Goal: Transaction & Acquisition: Purchase product/service

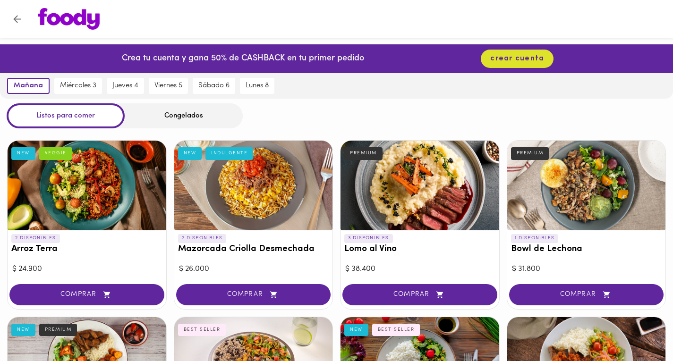
click at [64, 214] on div at bounding box center [87, 186] width 159 height 90
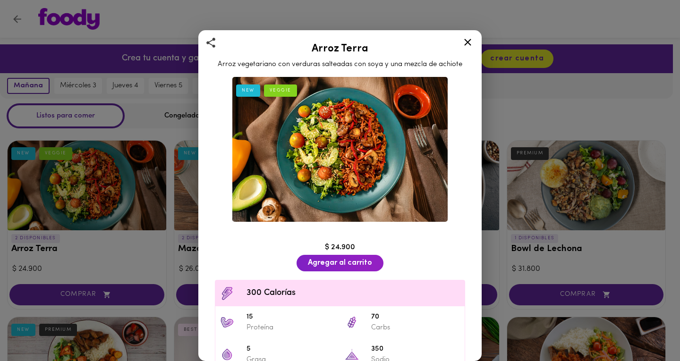
scroll to position [71, 0]
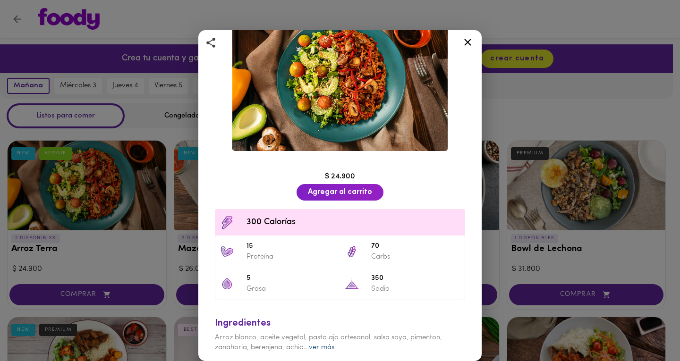
click at [327, 344] on link "ver más" at bounding box center [322, 347] width 26 height 7
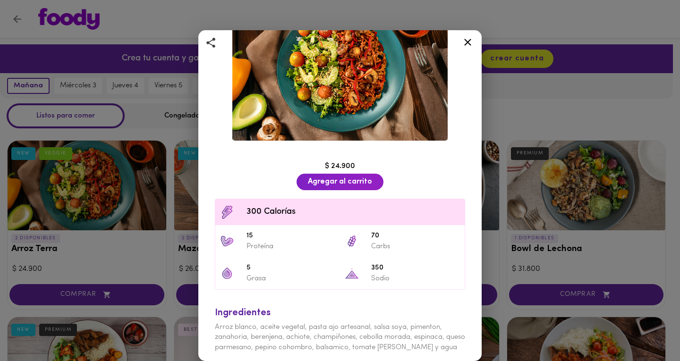
click at [470, 41] on icon at bounding box center [467, 42] width 7 height 7
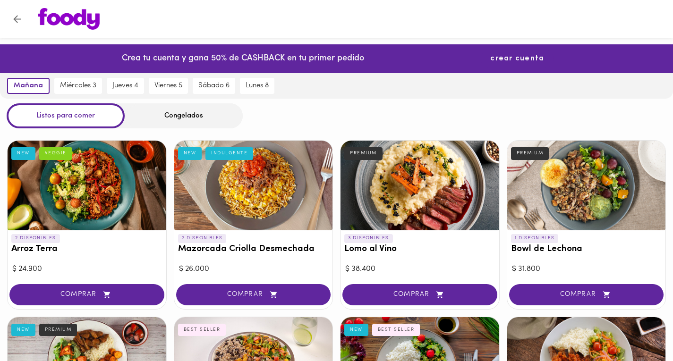
click at [514, 60] on span "crear cuenta" at bounding box center [517, 58] width 54 height 9
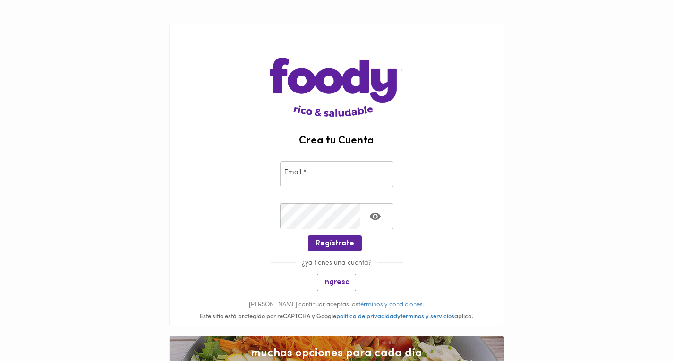
click at [352, 175] on input "email" at bounding box center [336, 175] width 113 height 26
type input "[EMAIL_ADDRESS][DOMAIN_NAME]"
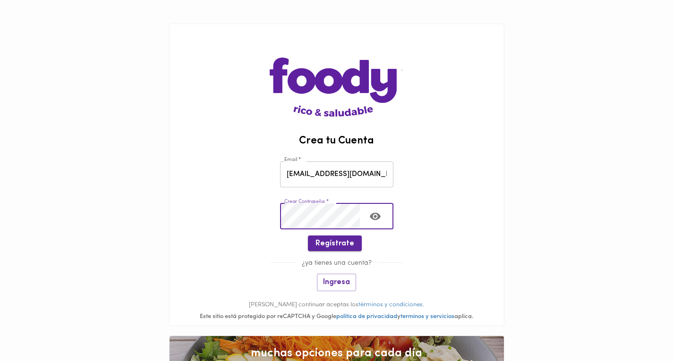
click at [337, 244] on span "Regístrate" at bounding box center [335, 244] width 39 height 9
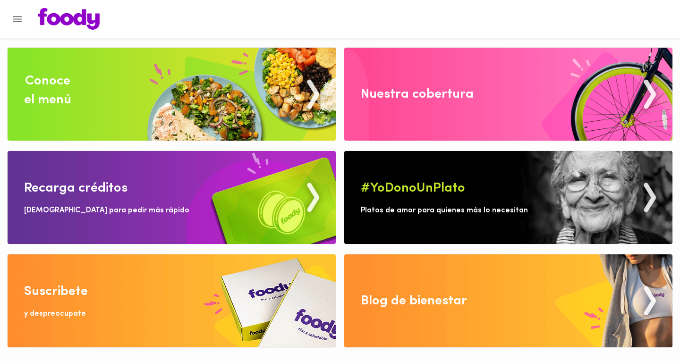
click at [57, 90] on div "Conoce el menú" at bounding box center [47, 91] width 47 height 38
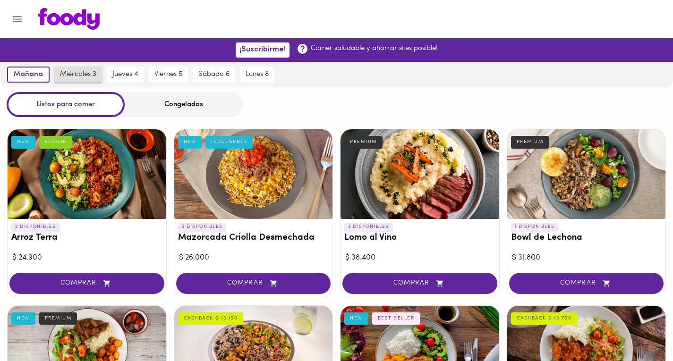
click at [75, 78] on span "miércoles 3" at bounding box center [78, 74] width 36 height 9
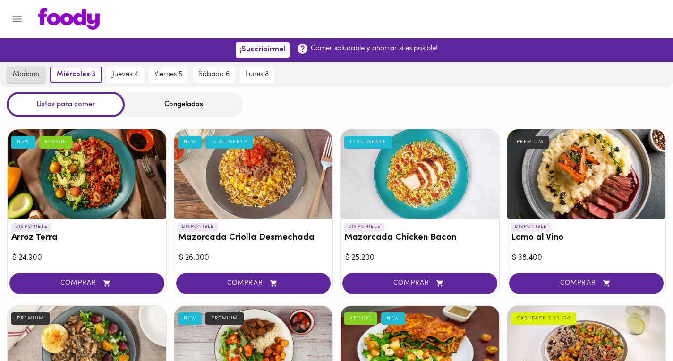
click at [39, 73] on span "mañana" at bounding box center [26, 74] width 27 height 9
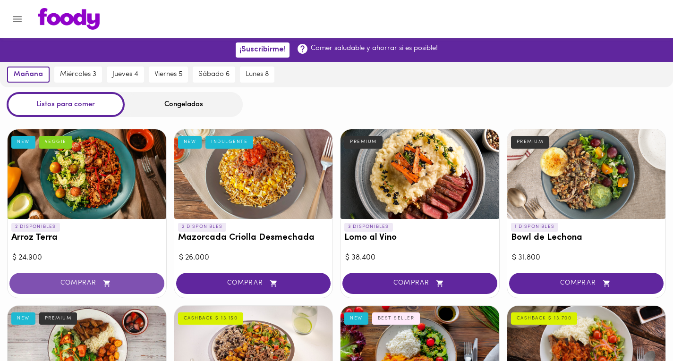
click at [81, 284] on span "COMPRAR" at bounding box center [86, 284] width 131 height 8
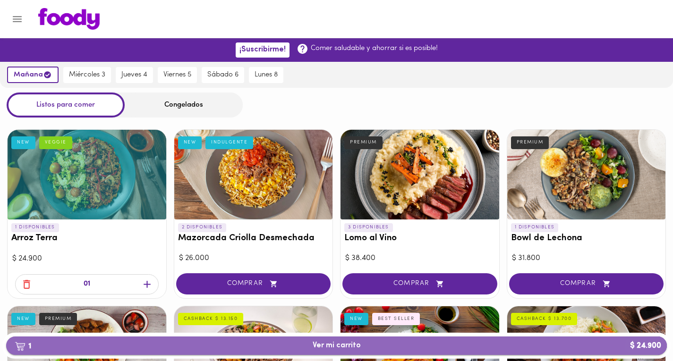
click at [25, 342] on img "button" at bounding box center [20, 346] width 11 height 9
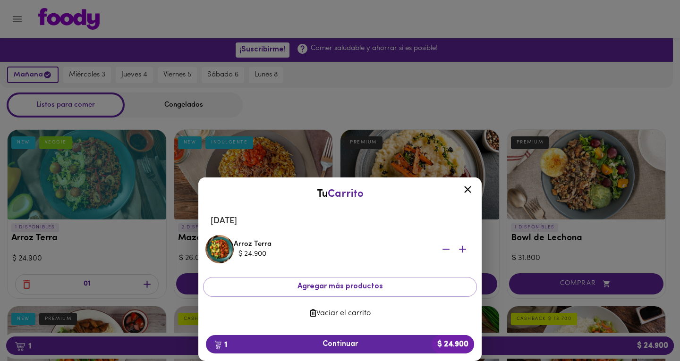
click at [470, 191] on icon at bounding box center [467, 189] width 7 height 7
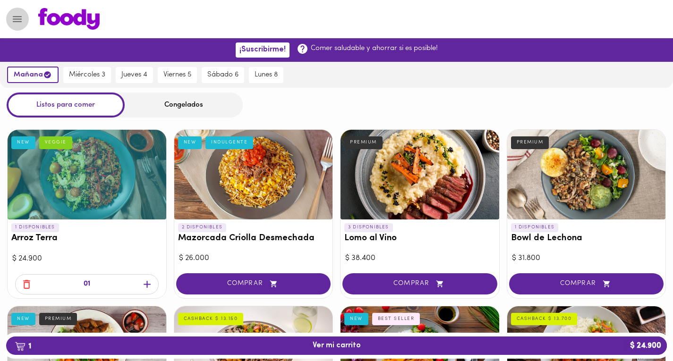
click at [16, 16] on icon "Menu" at bounding box center [17, 19] width 9 height 6
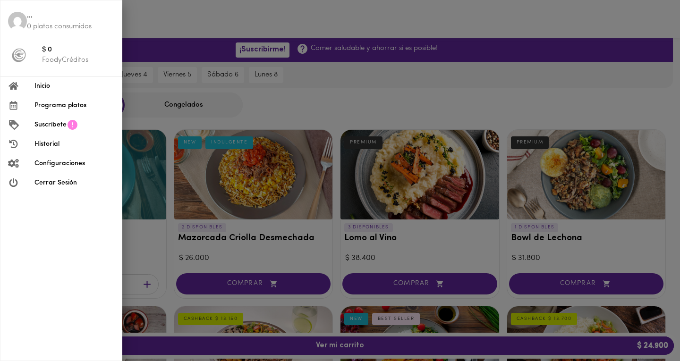
click at [451, 26] on div at bounding box center [340, 180] width 680 height 361
